Goal: Check status

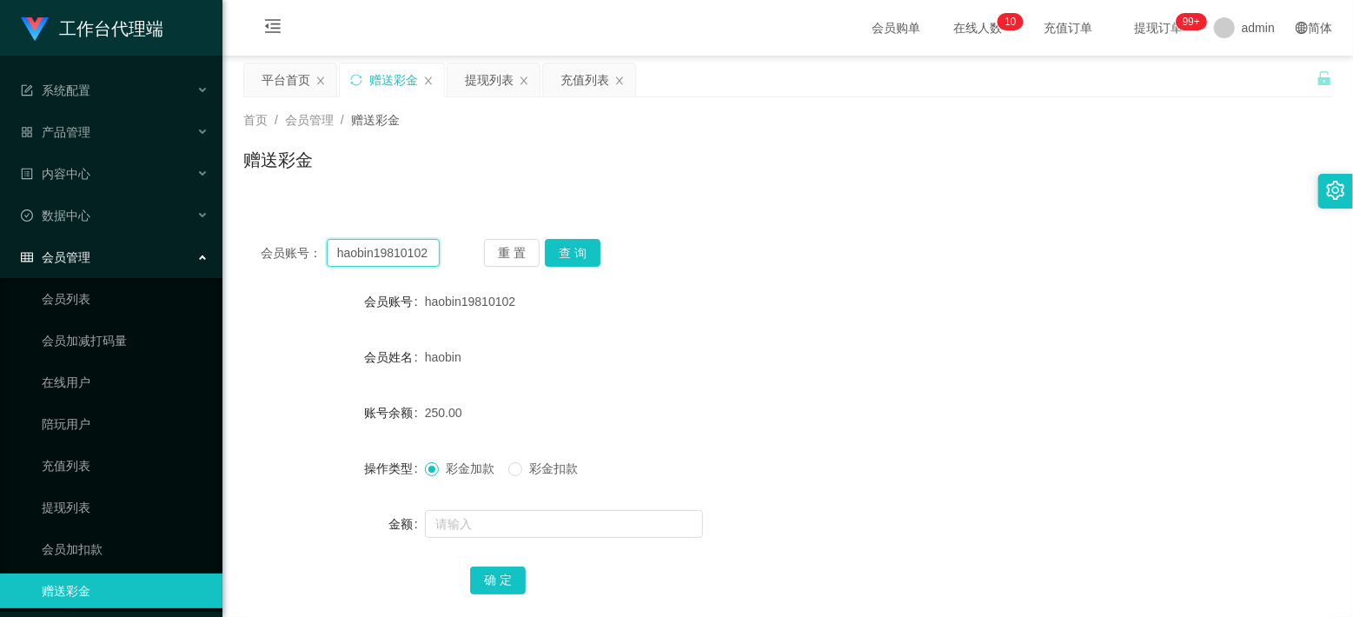
click at [389, 258] on input "haobin19810102" at bounding box center [383, 253] width 113 height 28
click at [581, 255] on button "查 询" at bounding box center [573, 253] width 56 height 28
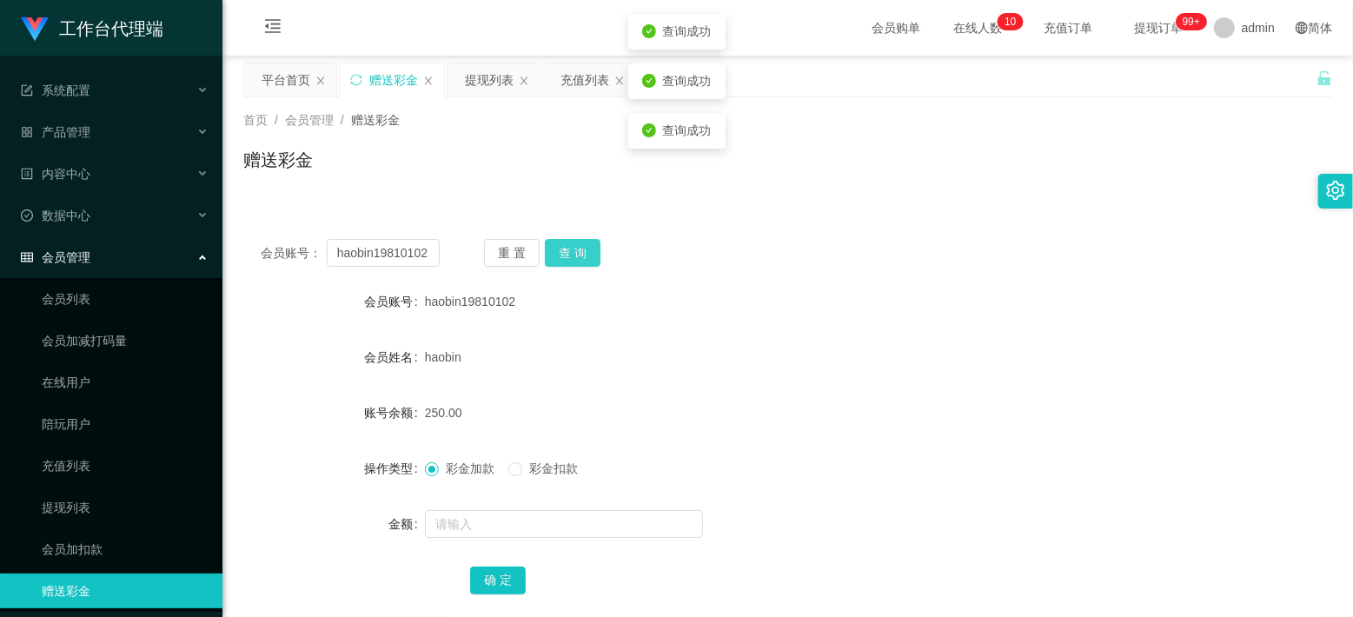
click at [581, 255] on button "查 询" at bounding box center [573, 253] width 56 height 28
click at [577, 84] on div "充值列表" at bounding box center [584, 79] width 49 height 33
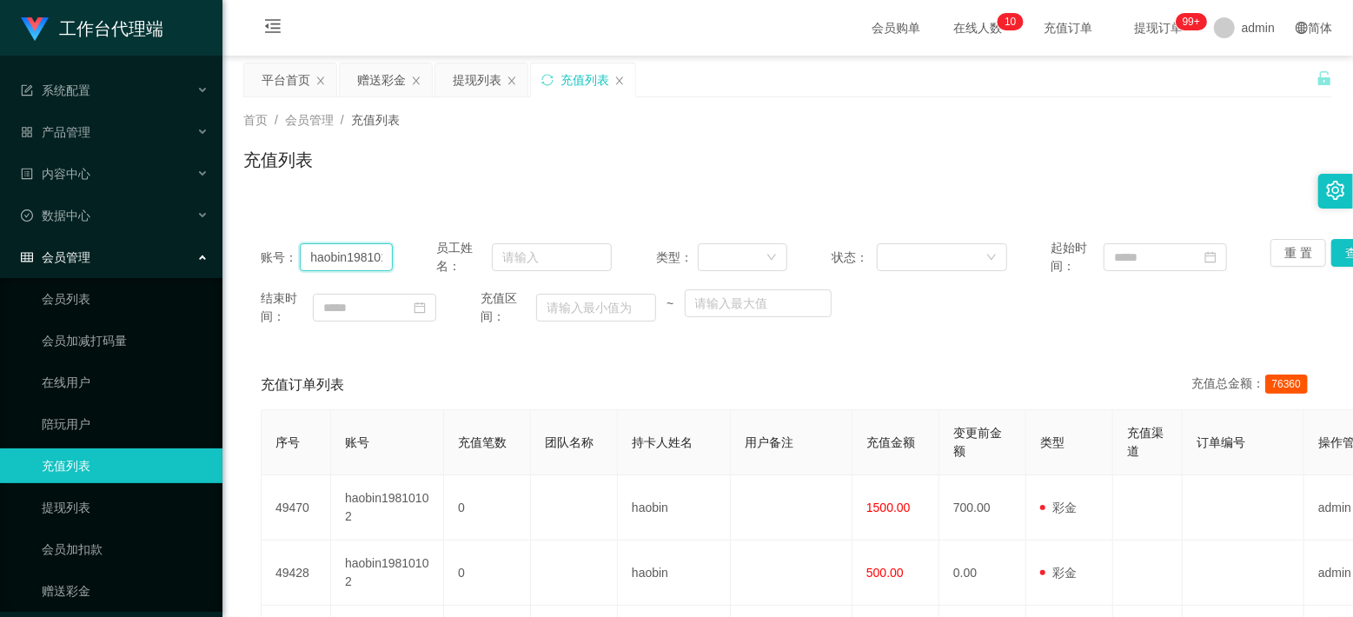
click at [353, 257] on input "haobin19810102" at bounding box center [346, 257] width 92 height 28
click at [1331, 244] on button "查 询" at bounding box center [1359, 253] width 56 height 28
click at [474, 77] on div "提现列表" at bounding box center [477, 79] width 49 height 33
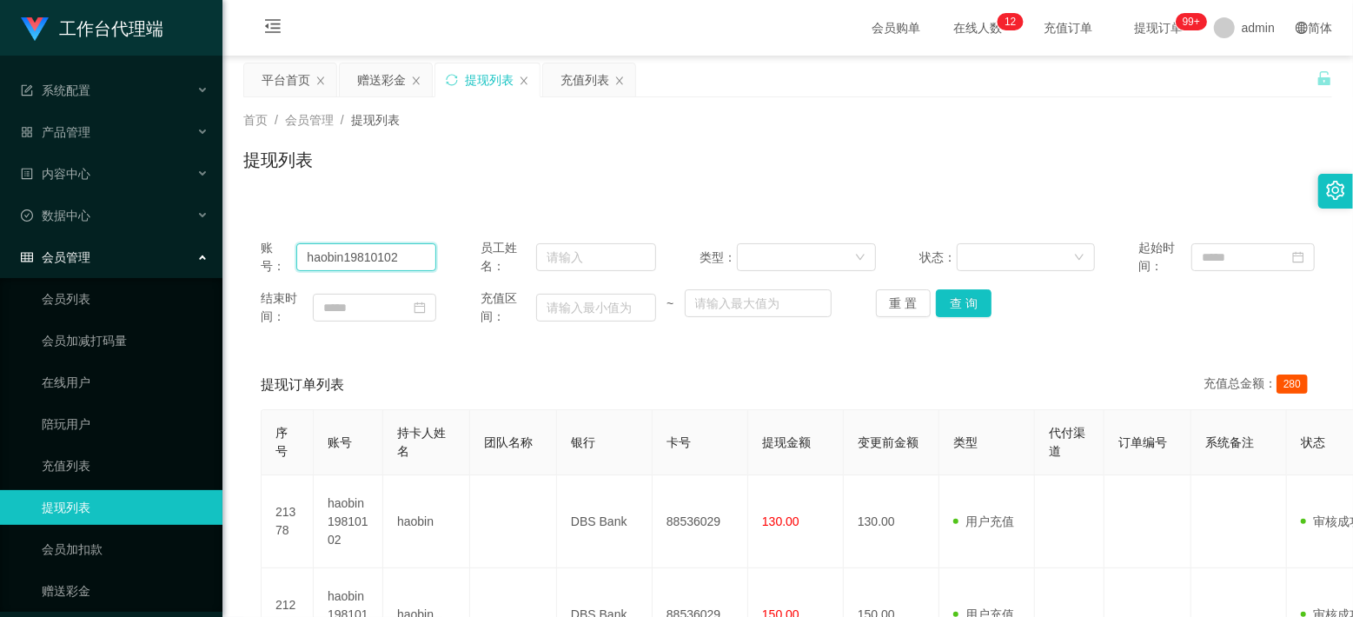
click at [337, 254] on input "haobin19810102" at bounding box center [366, 257] width 140 height 28
drag, startPoint x: 337, startPoint y: 254, endPoint x: 348, endPoint y: 254, distance: 10.4
click at [337, 254] on input "haobin19810102" at bounding box center [366, 257] width 140 height 28
click at [960, 297] on button "查 询" at bounding box center [964, 303] width 56 height 28
click at [960, 299] on button "查 询" at bounding box center [964, 303] width 56 height 28
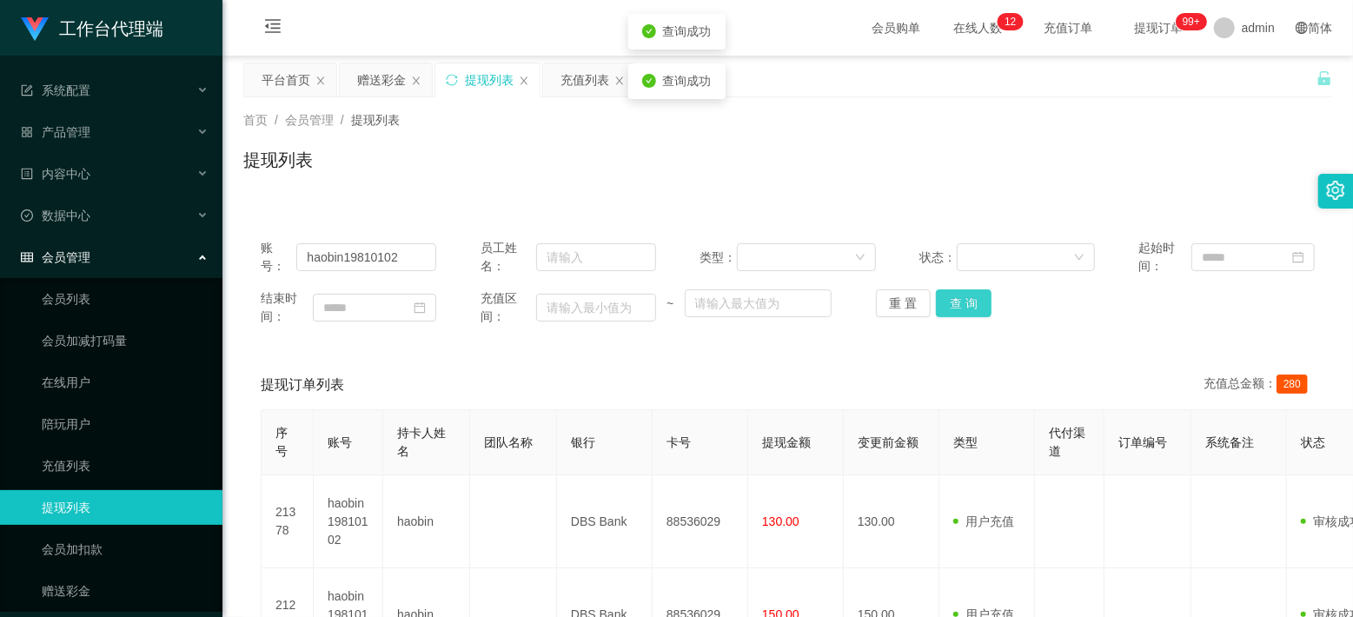
click at [960, 299] on button "查 询" at bounding box center [964, 303] width 56 height 28
click at [273, 89] on div "平台首页" at bounding box center [286, 79] width 49 height 33
